Goal: Task Accomplishment & Management: Manage account settings

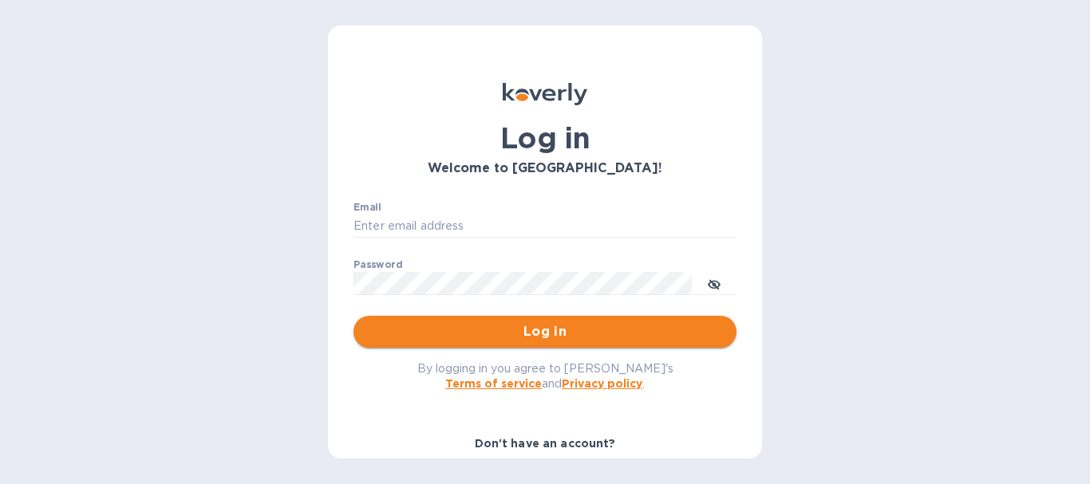
type input "guidorabi@gmail.com"
click at [558, 336] on span "Log in" at bounding box center [545, 331] width 358 height 19
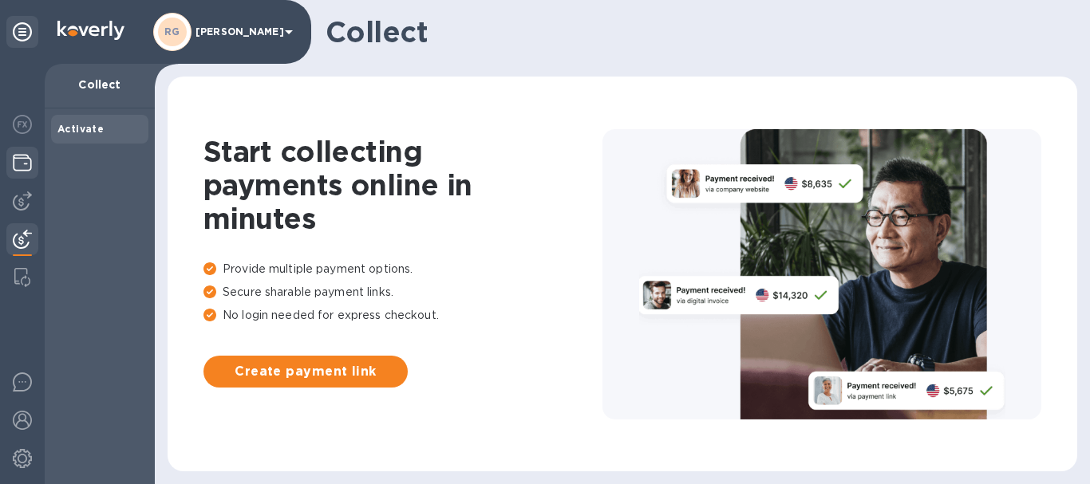
click at [6, 158] on div at bounding box center [22, 164] width 32 height 35
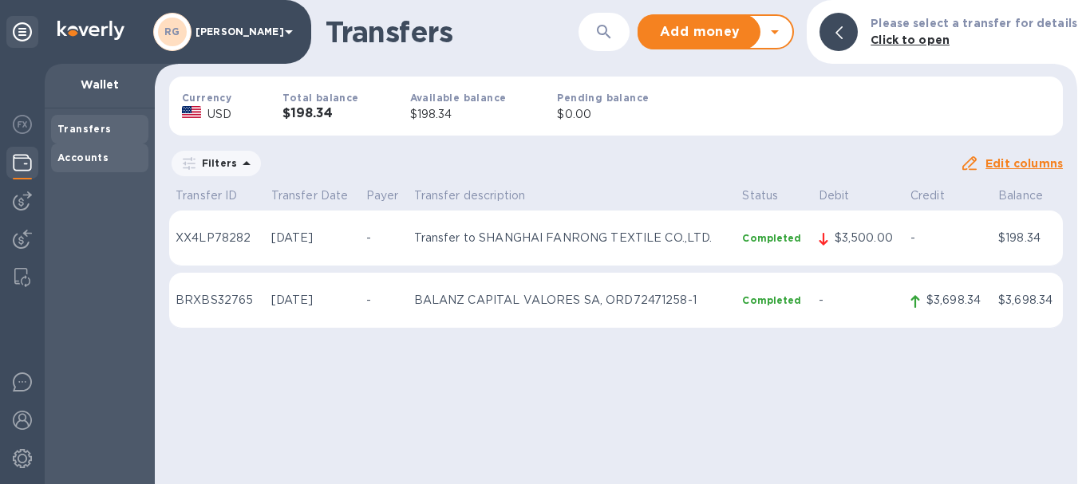
click at [127, 156] on div "Accounts" at bounding box center [99, 158] width 85 height 16
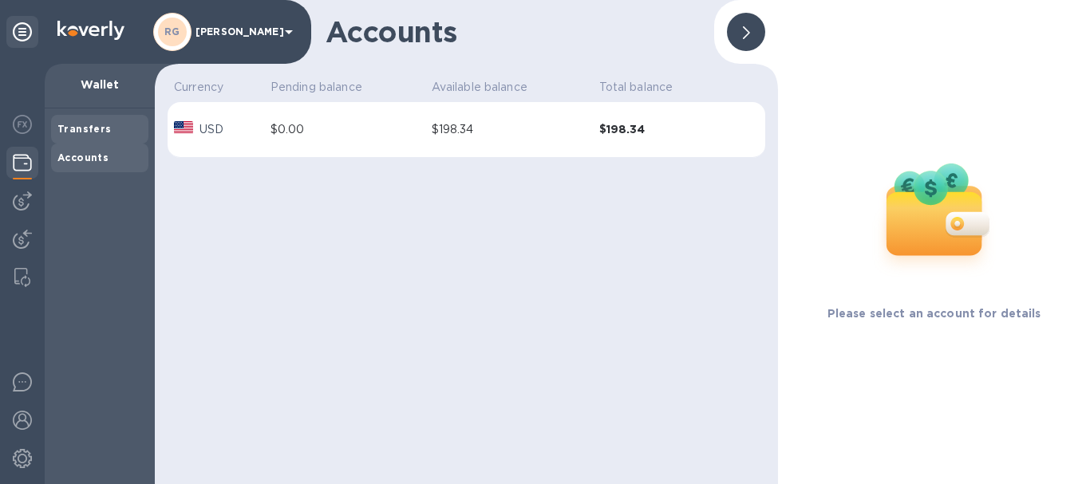
click at [122, 136] on div "Transfers" at bounding box center [99, 129] width 85 height 16
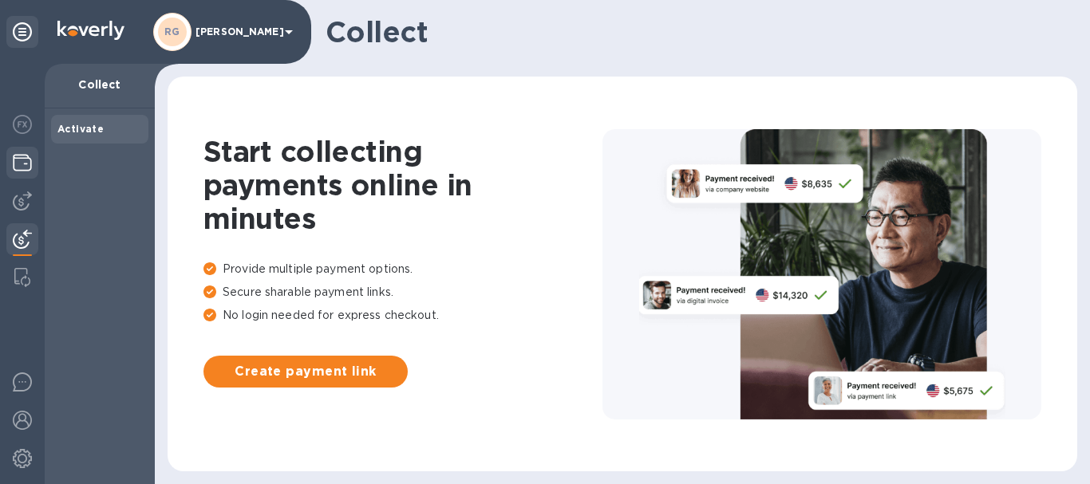
click at [6, 164] on div at bounding box center [22, 164] width 32 height 35
